Goal: Information Seeking & Learning: Learn about a topic

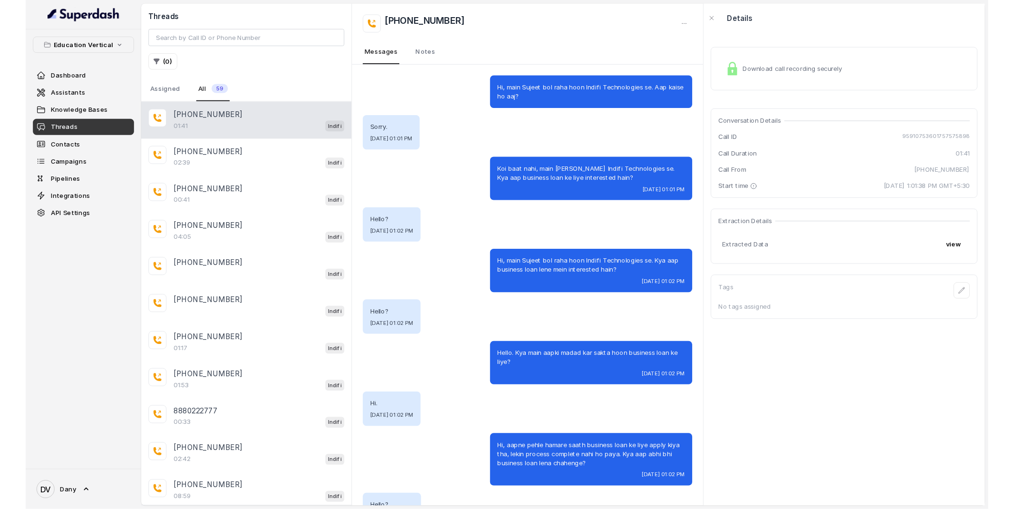
scroll to position [87, 0]
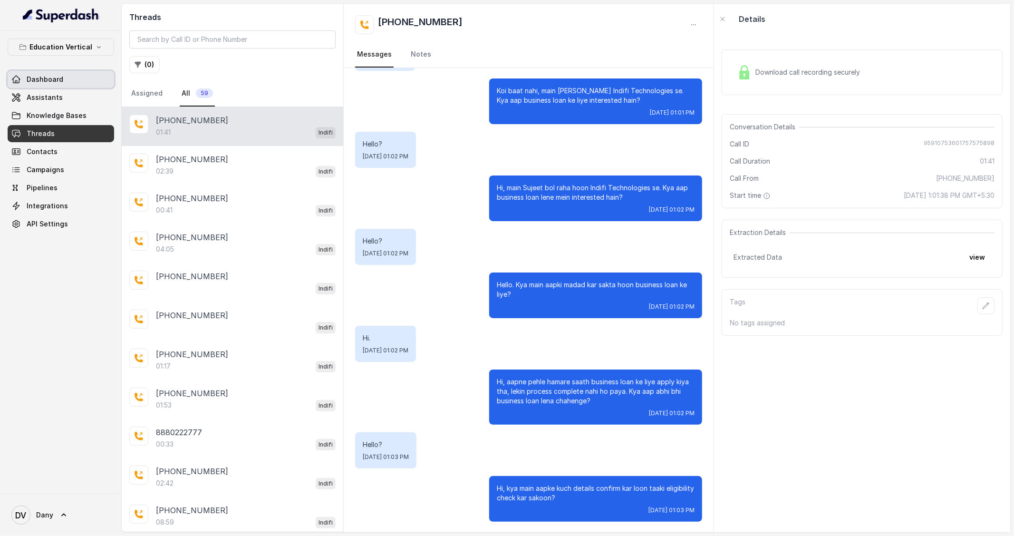
click at [67, 77] on link "Dashboard" at bounding box center [61, 79] width 106 height 17
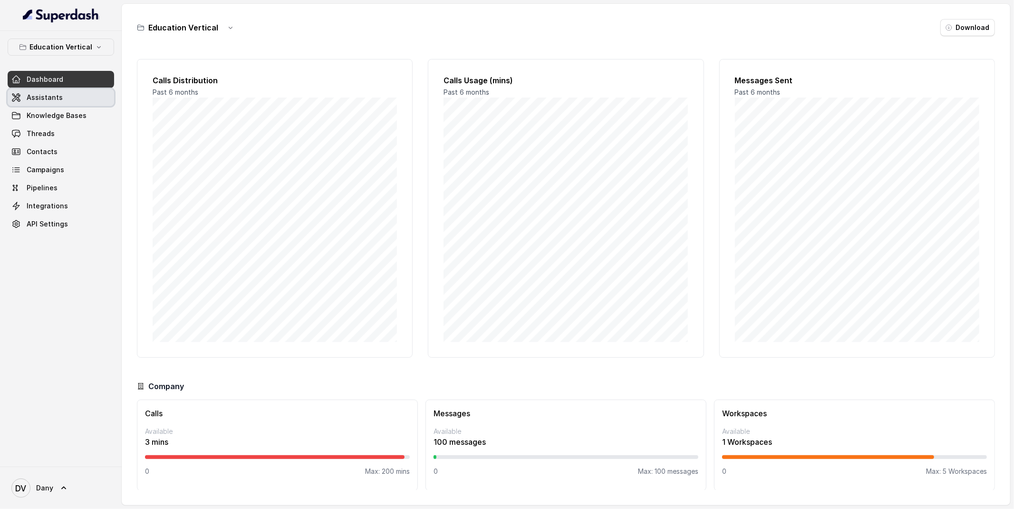
click at [68, 104] on link "Assistants" at bounding box center [61, 97] width 106 height 17
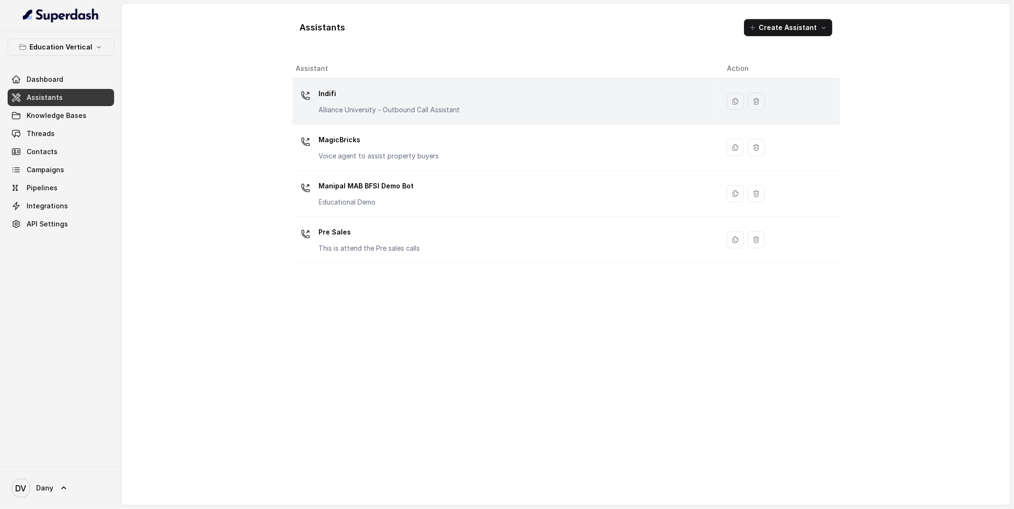
click at [344, 104] on div "Indifi Alliance University - Outbound Call Assistant" at bounding box center [389, 100] width 141 height 29
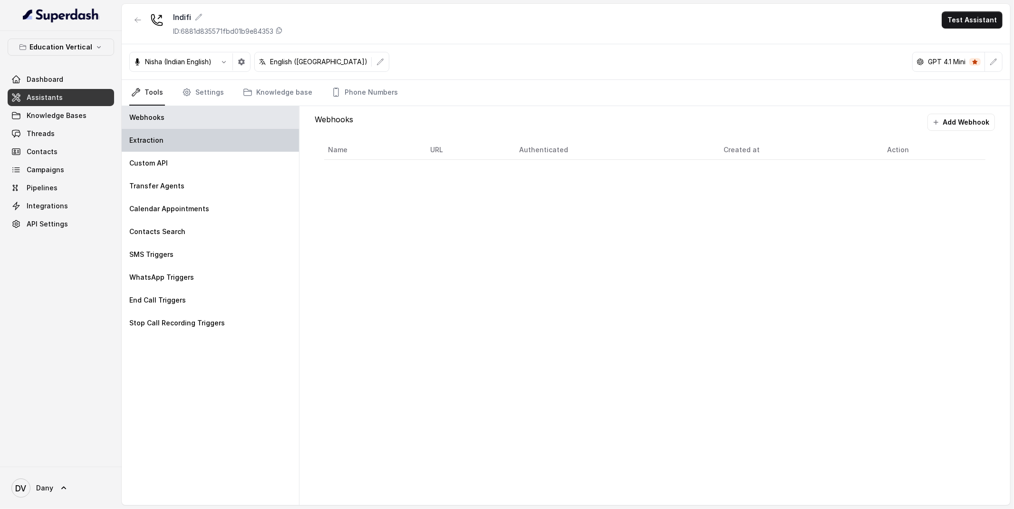
click at [174, 150] on div "Extraction" at bounding box center [210, 140] width 177 height 23
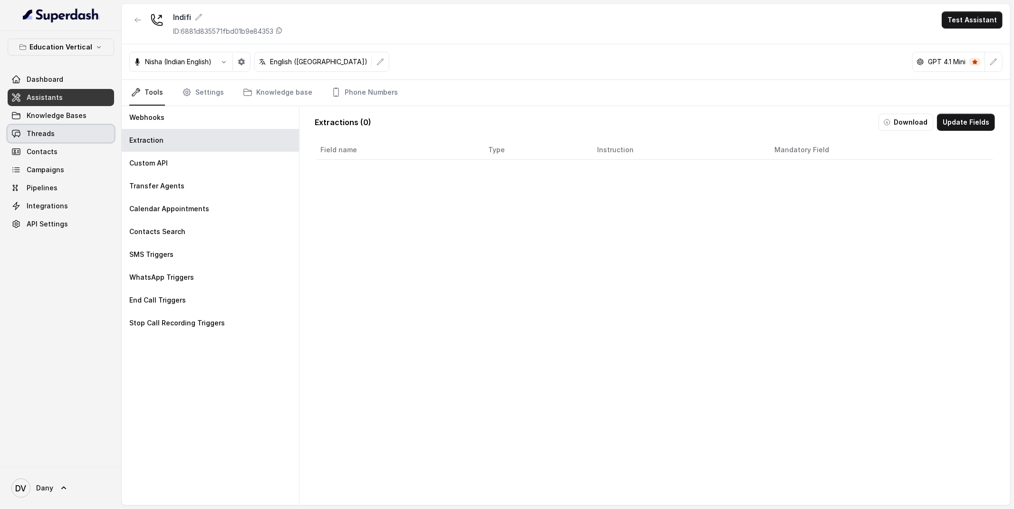
click at [51, 129] on span "Threads" at bounding box center [41, 134] width 28 height 10
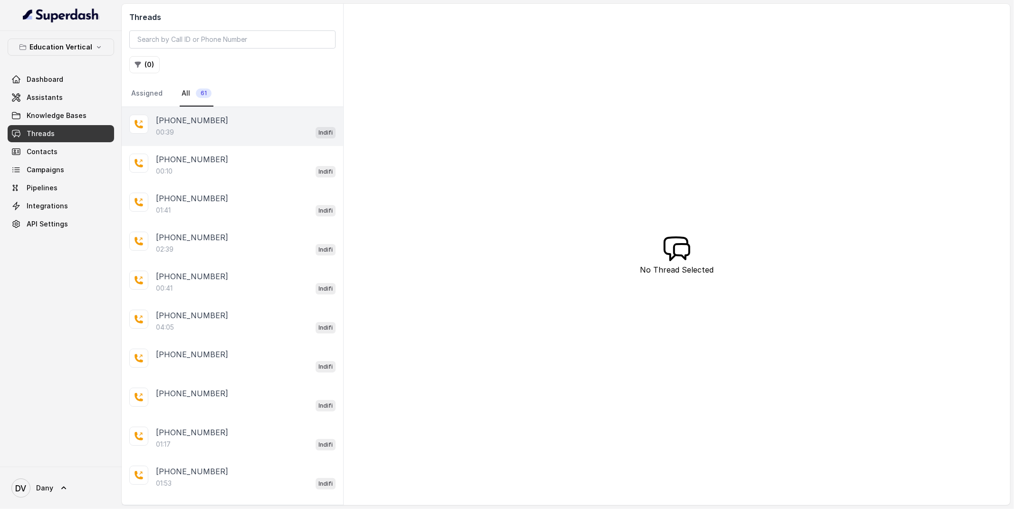
click at [232, 131] on div "00:39 Indifi" at bounding box center [246, 132] width 180 height 12
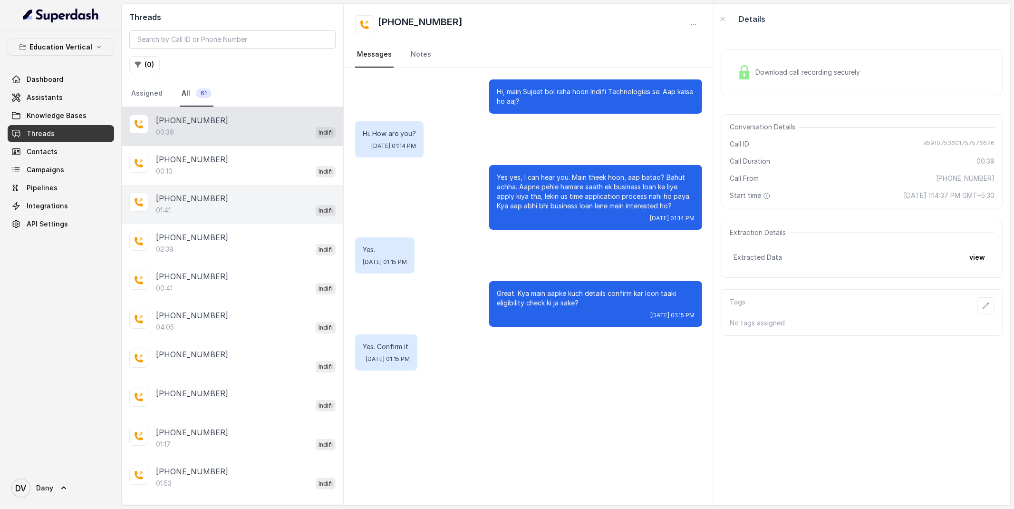
click at [222, 206] on div "01:41 Indifi" at bounding box center [246, 210] width 180 height 12
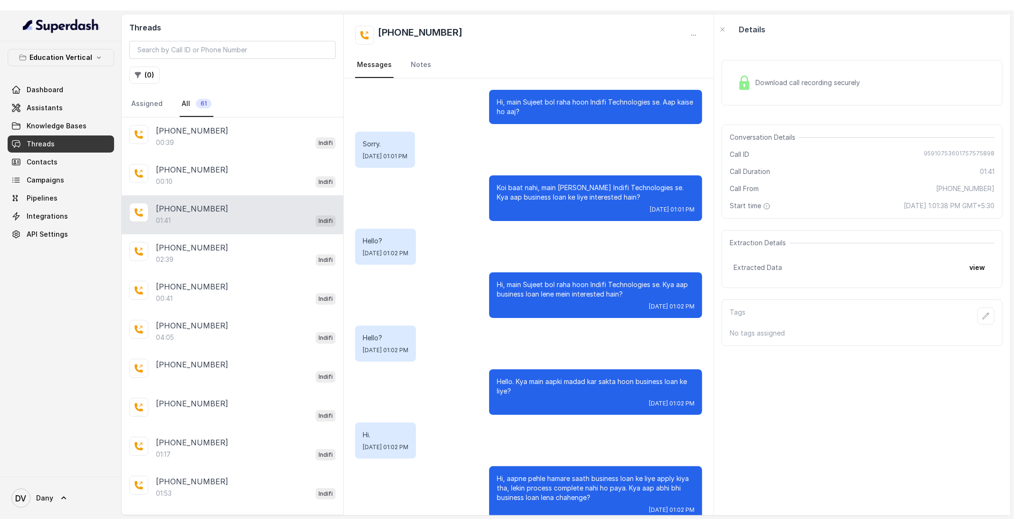
scroll to position [114, 0]
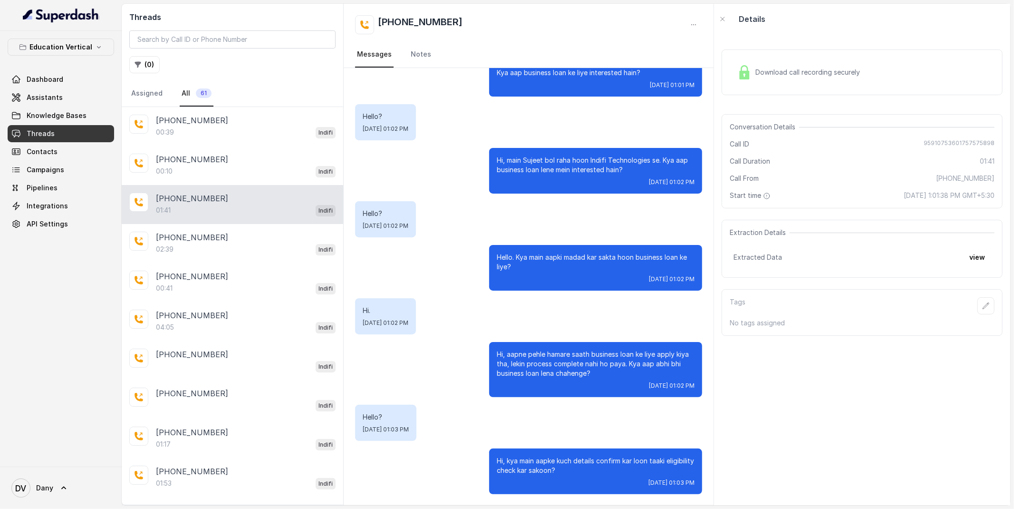
click at [771, 258] on span "Extracted Data" at bounding box center [757, 257] width 48 height 10
click at [983, 257] on button "view" at bounding box center [977, 257] width 27 height 17
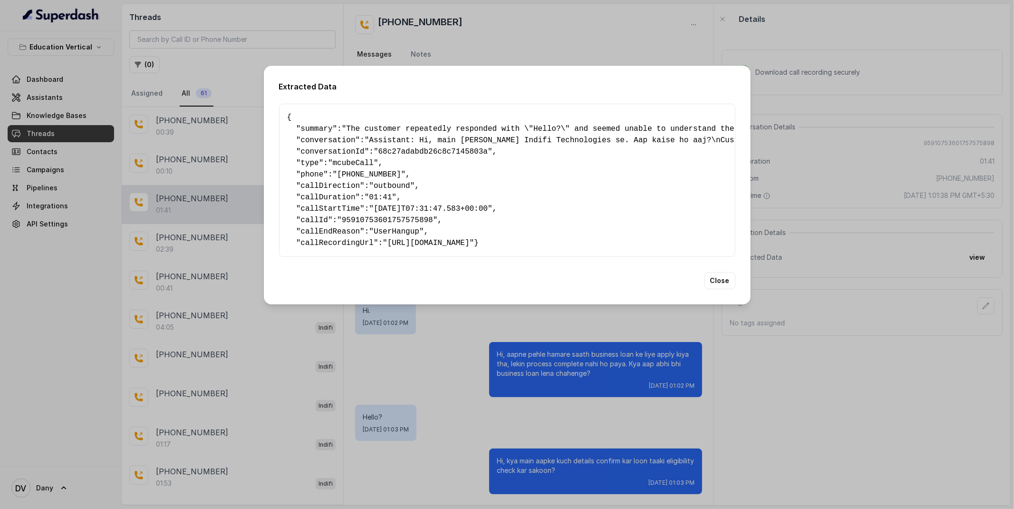
click at [387, 193] on span ""01:41"" at bounding box center [381, 197] width 32 height 9
drag, startPoint x: 298, startPoint y: 127, endPoint x: 373, endPoint y: 129, distance: 75.1
click at [373, 129] on pre "{ " summary ": "The customer repeatedly responded with \"Hello?\" and seemed un…" at bounding box center [507, 180] width 440 height 137
click at [302, 130] on pre "{ " summary ": "The customer repeatedly responded with \"Hello?\" and seemed un…" at bounding box center [507, 180] width 440 height 137
drag, startPoint x: 299, startPoint y: 136, endPoint x: 425, endPoint y: 135, distance: 126.0
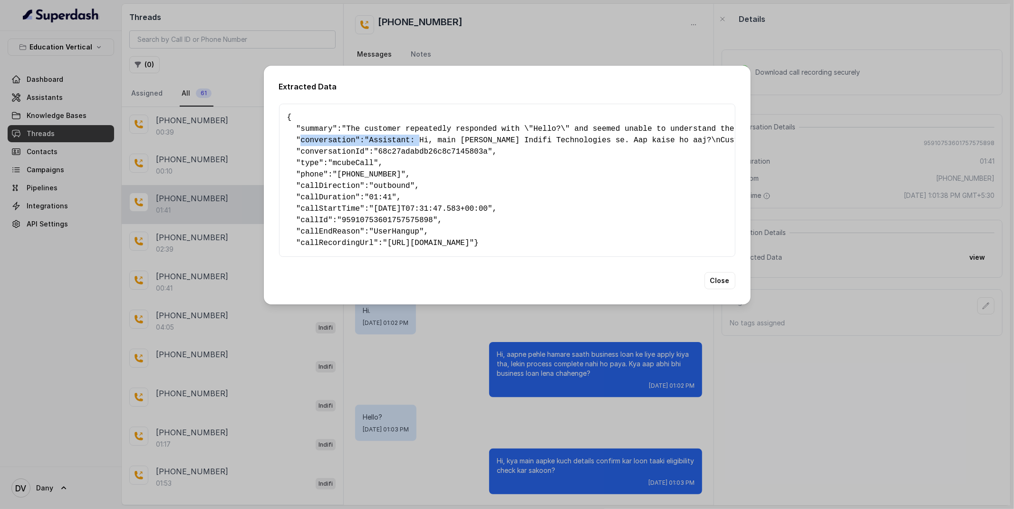
click at [425, 135] on pre "{ " summary ": "The customer repeatedly responded with \"Hello?\" and seemed un…" at bounding box center [507, 180] width 440 height 137
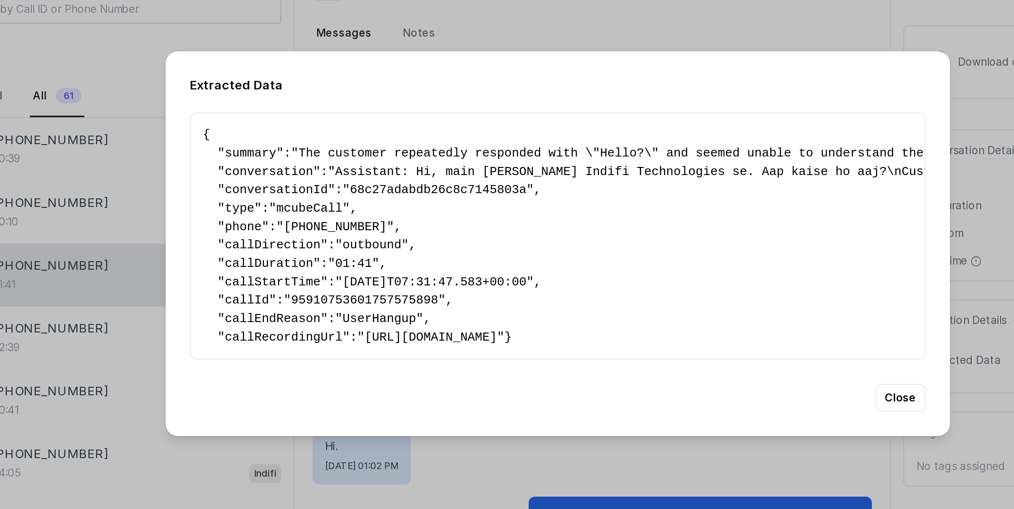
click at [389, 120] on pre "{ " summary ": "The customer repeatedly responded with \"Hello?\" and seemed un…" at bounding box center [507, 180] width 440 height 137
drag, startPoint x: 299, startPoint y: 138, endPoint x: 404, endPoint y: 137, distance: 105.1
click at [404, 137] on pre "{ " summary ": "The customer repeatedly responded with \"Hello?\" and seemed un…" at bounding box center [507, 180] width 440 height 137
click at [298, 137] on pre "{ " summary ": "The customer repeatedly responded with \"Hello?\" and seemed un…" at bounding box center [507, 180] width 440 height 137
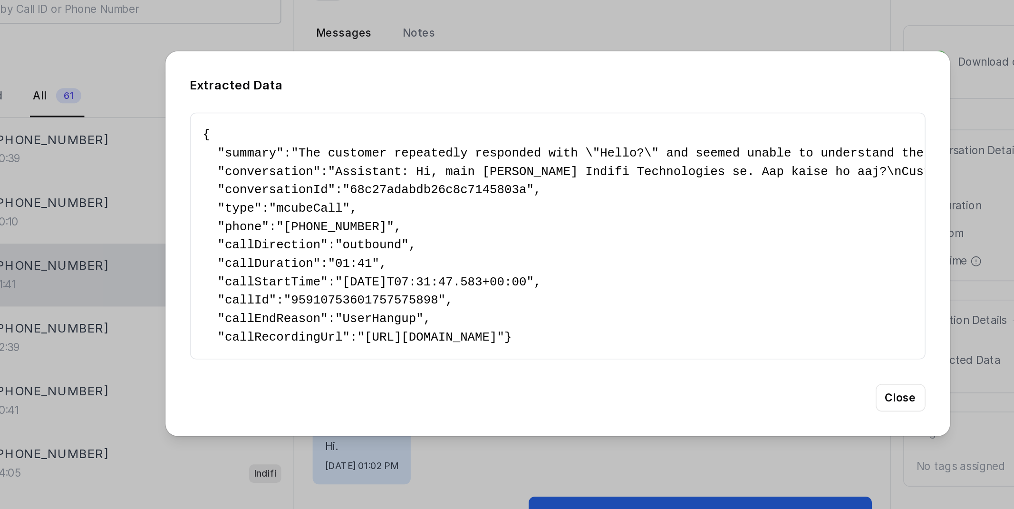
click at [298, 127] on pre "{ " summary ": "The customer repeatedly responded with \"Hello?\" and seemed un…" at bounding box center [507, 180] width 440 height 137
drag, startPoint x: 309, startPoint y: 124, endPoint x: 299, endPoint y: 124, distance: 10.5
click at [299, 124] on pre "{ " summary ": "The customer repeatedly responded with \"Hello?\" and seemed un…" at bounding box center [507, 180] width 440 height 137
click at [306, 125] on span "summary" at bounding box center [316, 129] width 32 height 9
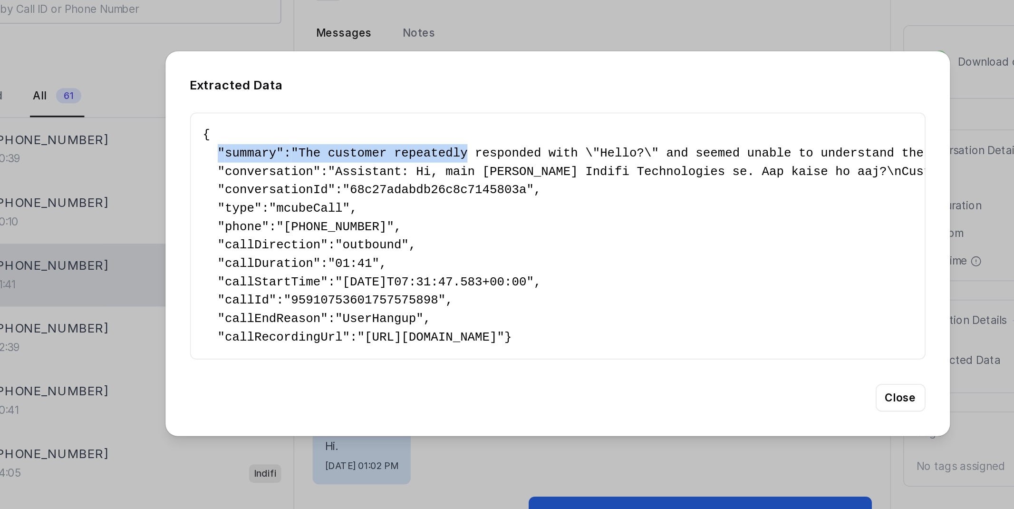
drag, startPoint x: 297, startPoint y: 125, endPoint x: 455, endPoint y: 128, distance: 158.3
click at [455, 128] on pre "{ " summary ": "The customer repeatedly responded with \"Hello?\" and seemed un…" at bounding box center [507, 180] width 440 height 137
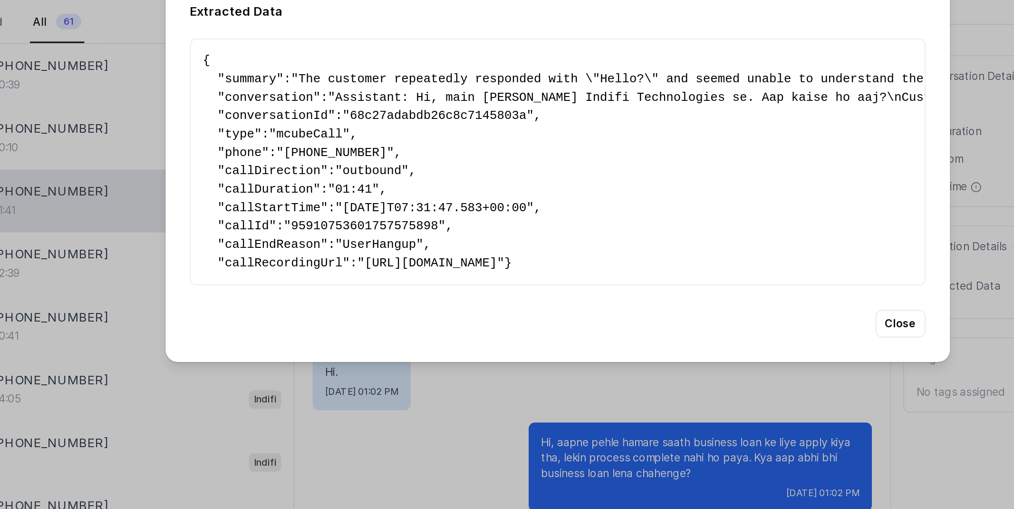
click at [304, 246] on pre "{ " summary ": "The customer repeatedly responded with \"Hello?\" and seemed un…" at bounding box center [507, 180] width 440 height 137
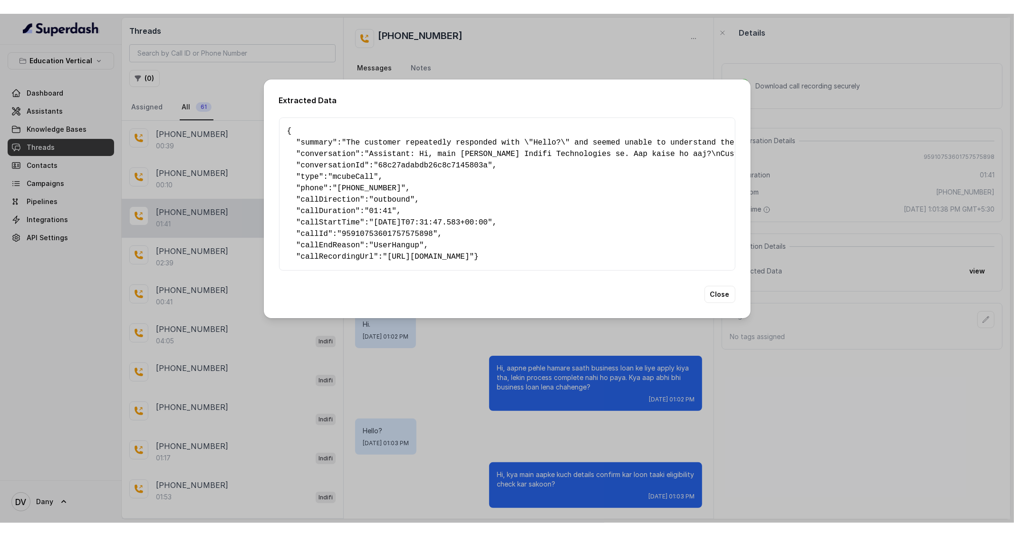
scroll to position [87, 0]
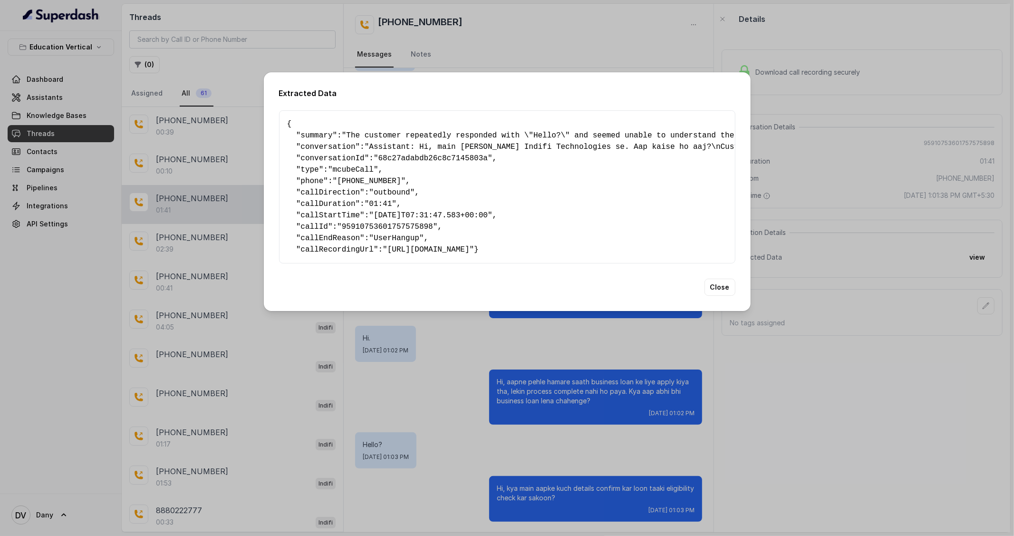
click at [802, 111] on div "Extracted Data { " summary ": "The customer repeatedly responded with \"Hello?\…" at bounding box center [507, 268] width 1014 height 536
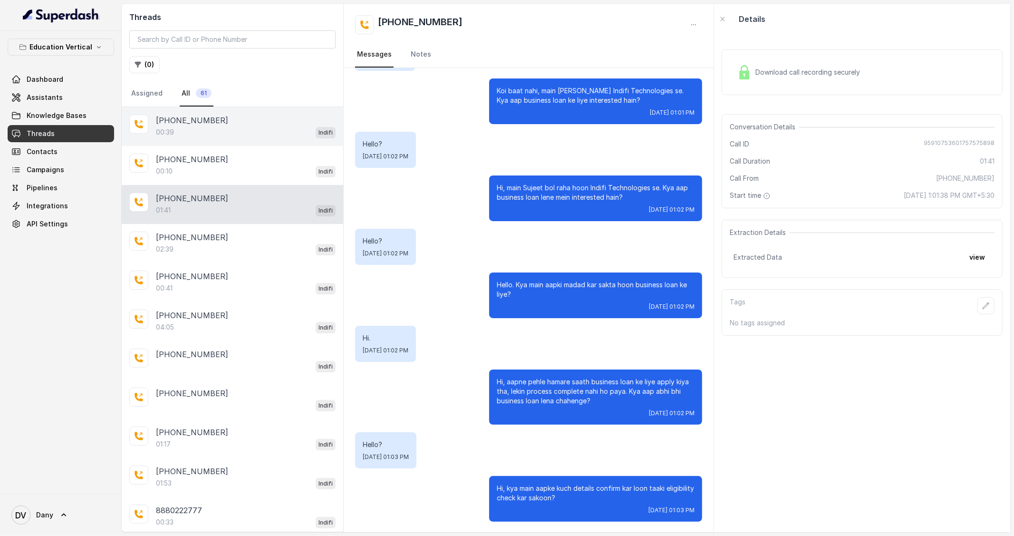
click at [192, 137] on div "00:39 Indifi" at bounding box center [246, 132] width 180 height 12
